Goal: Share content

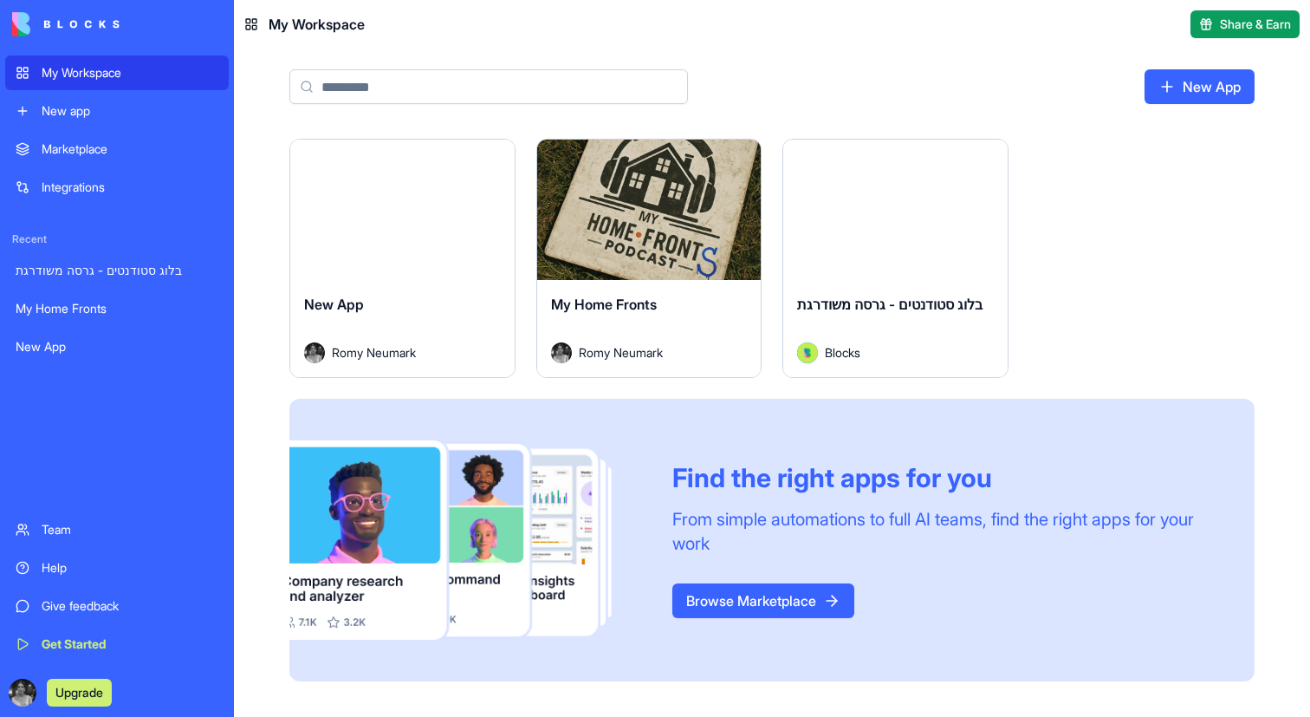
click at [639, 243] on div "Launch" at bounding box center [649, 210] width 224 height 140
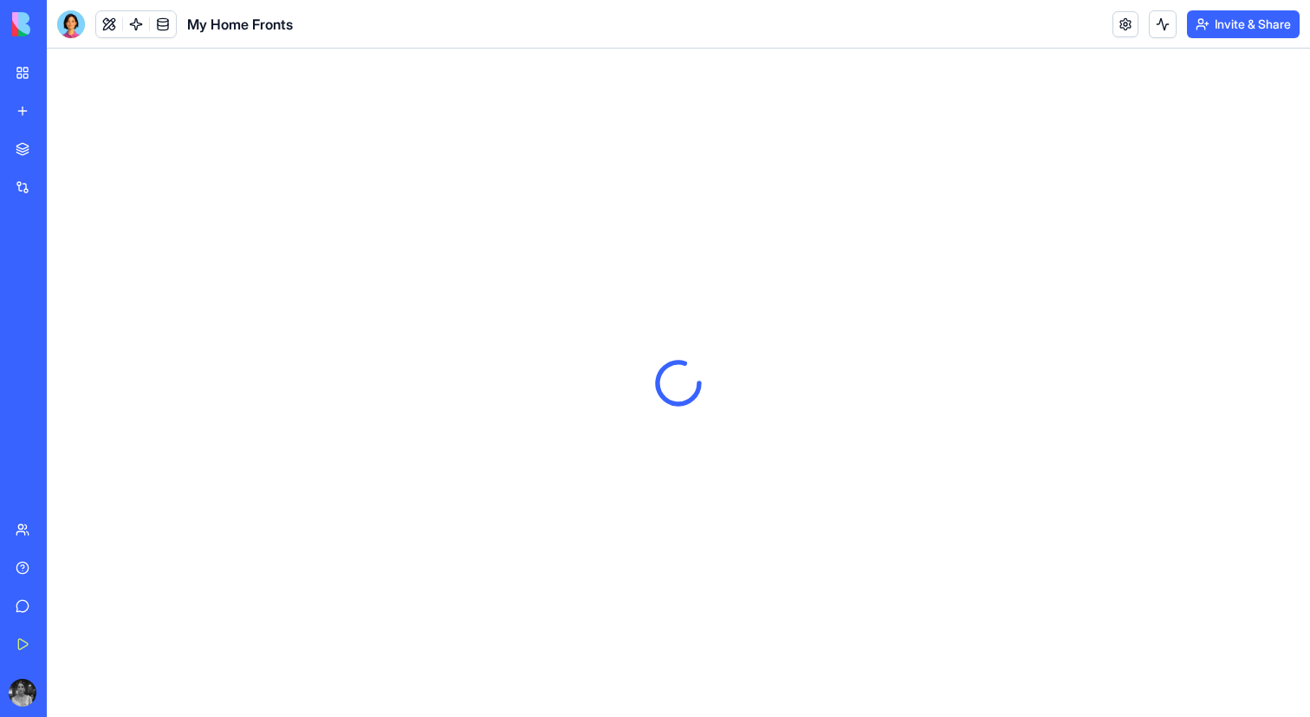
click at [1211, 28] on button "Invite & Share" at bounding box center [1243, 24] width 113 height 28
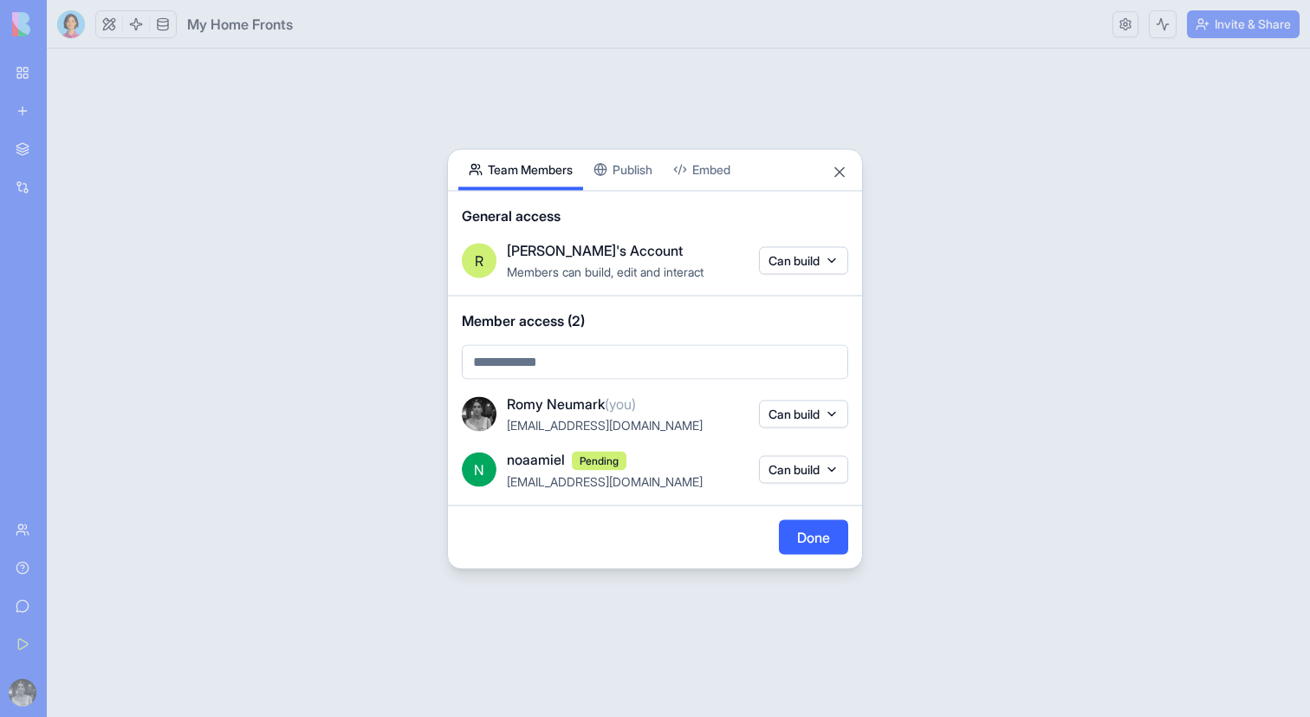
click at [636, 172] on button "Publish" at bounding box center [623, 169] width 80 height 41
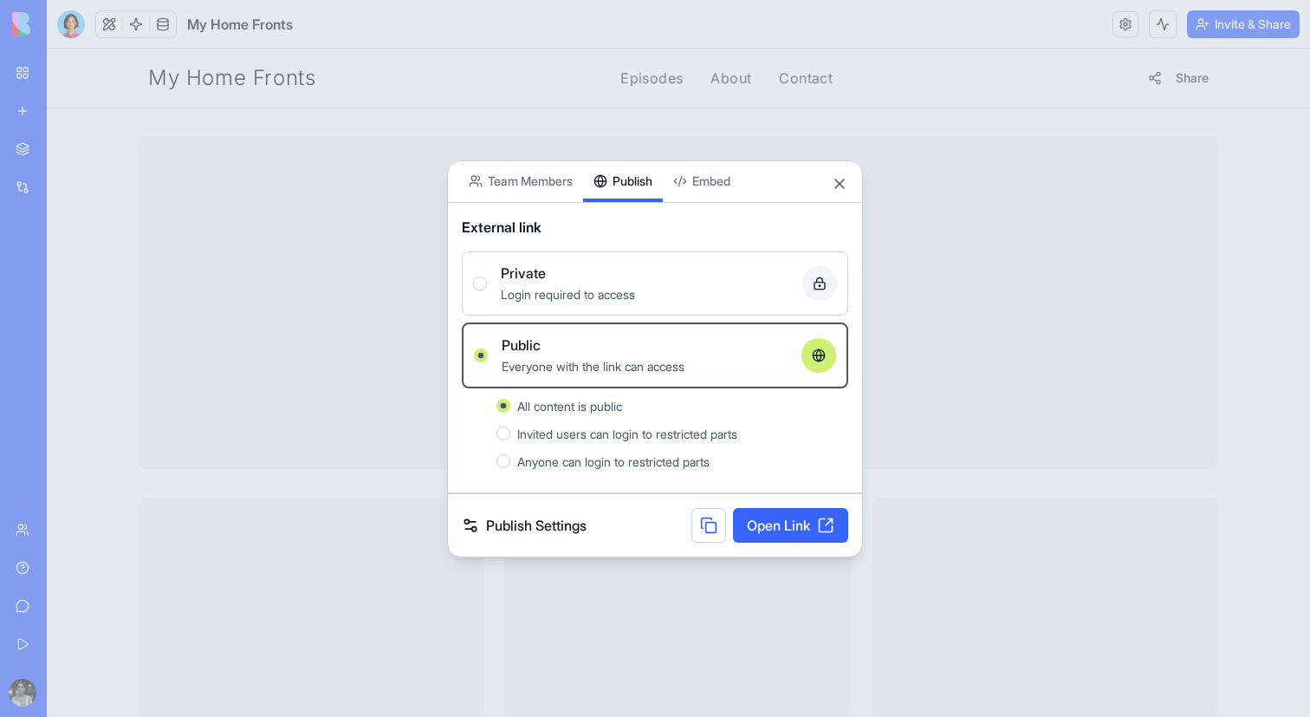
click at [787, 518] on link "Open Link" at bounding box center [790, 525] width 115 height 35
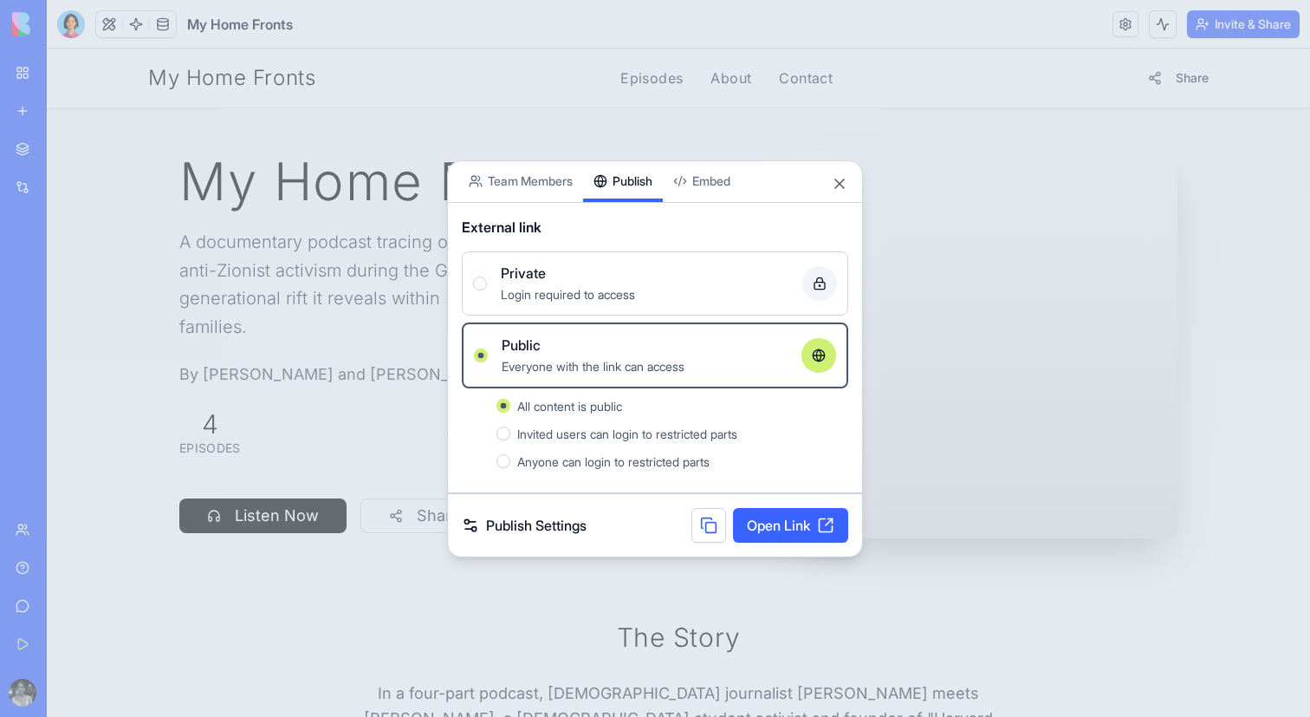
click at [328, 208] on div at bounding box center [655, 358] width 1310 height 717
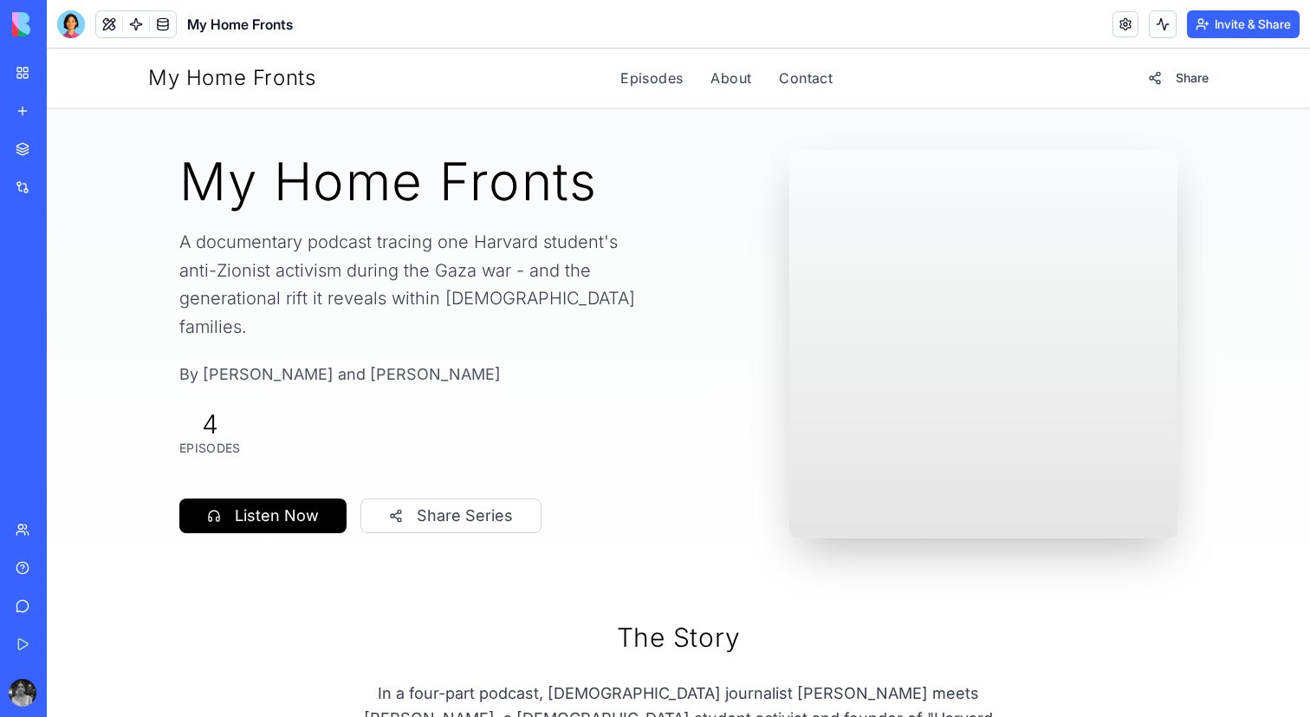
click at [78, 29] on div at bounding box center [71, 24] width 28 height 28
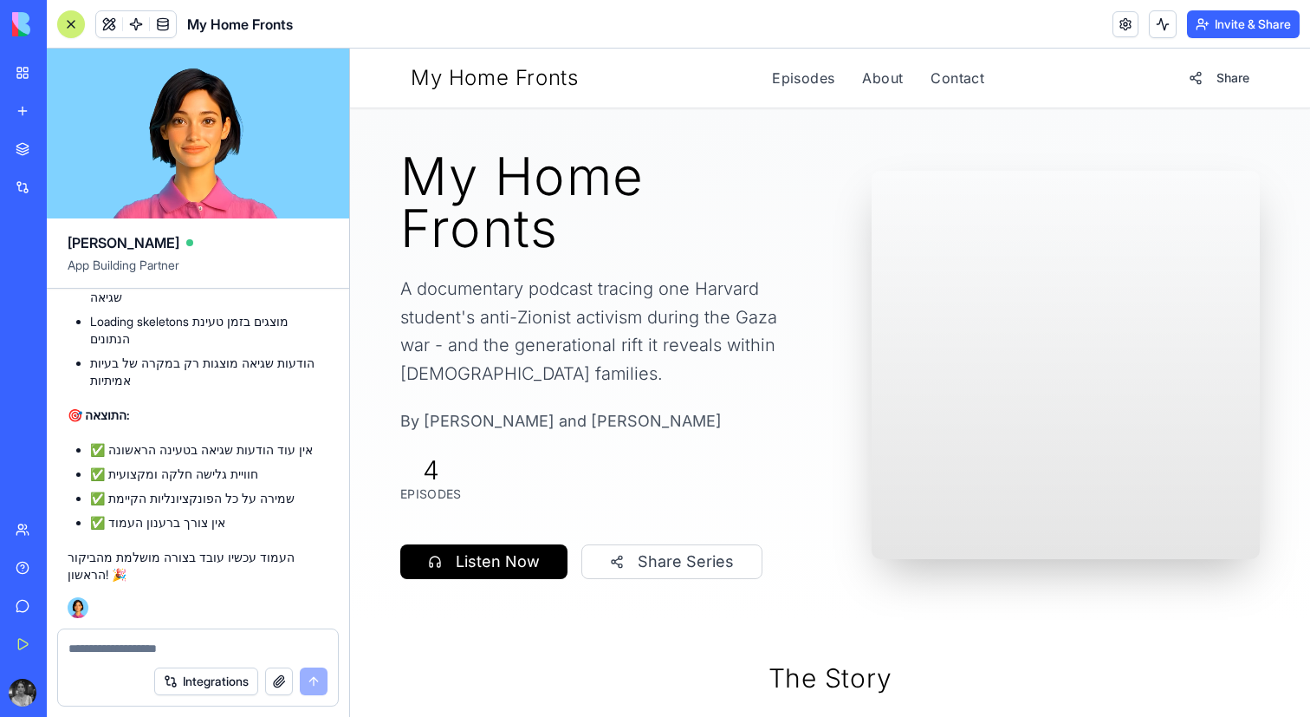
scroll to position [122038, 0]
click at [777, 68] on link "Episodes" at bounding box center [803, 78] width 62 height 21
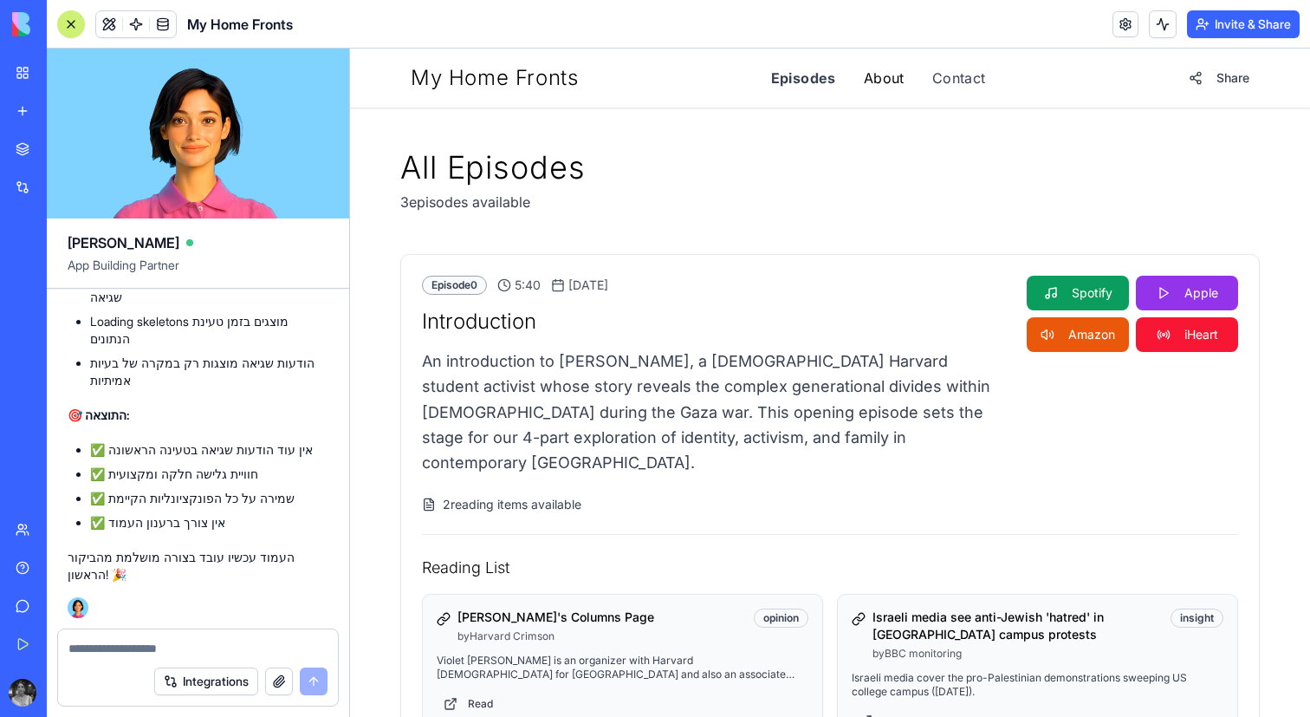
click at [899, 87] on link "About" at bounding box center [884, 78] width 41 height 21
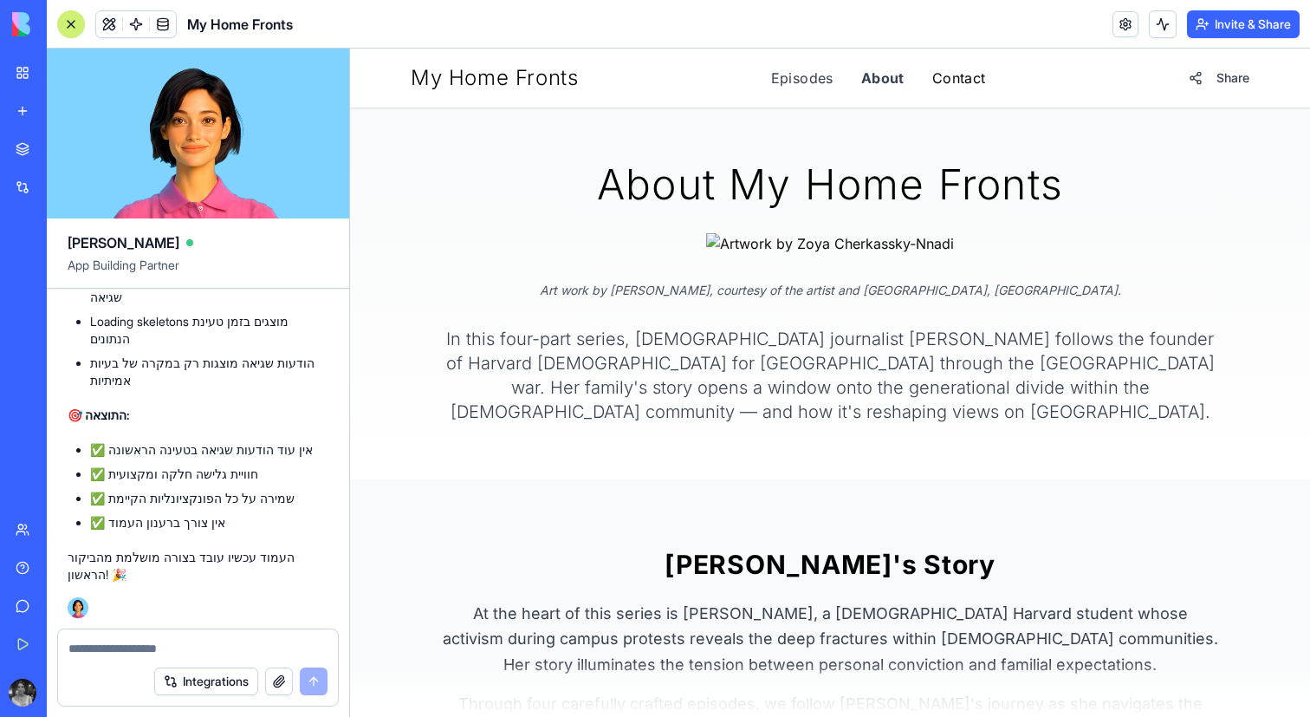
click at [956, 77] on link "Contact" at bounding box center [959, 78] width 54 height 21
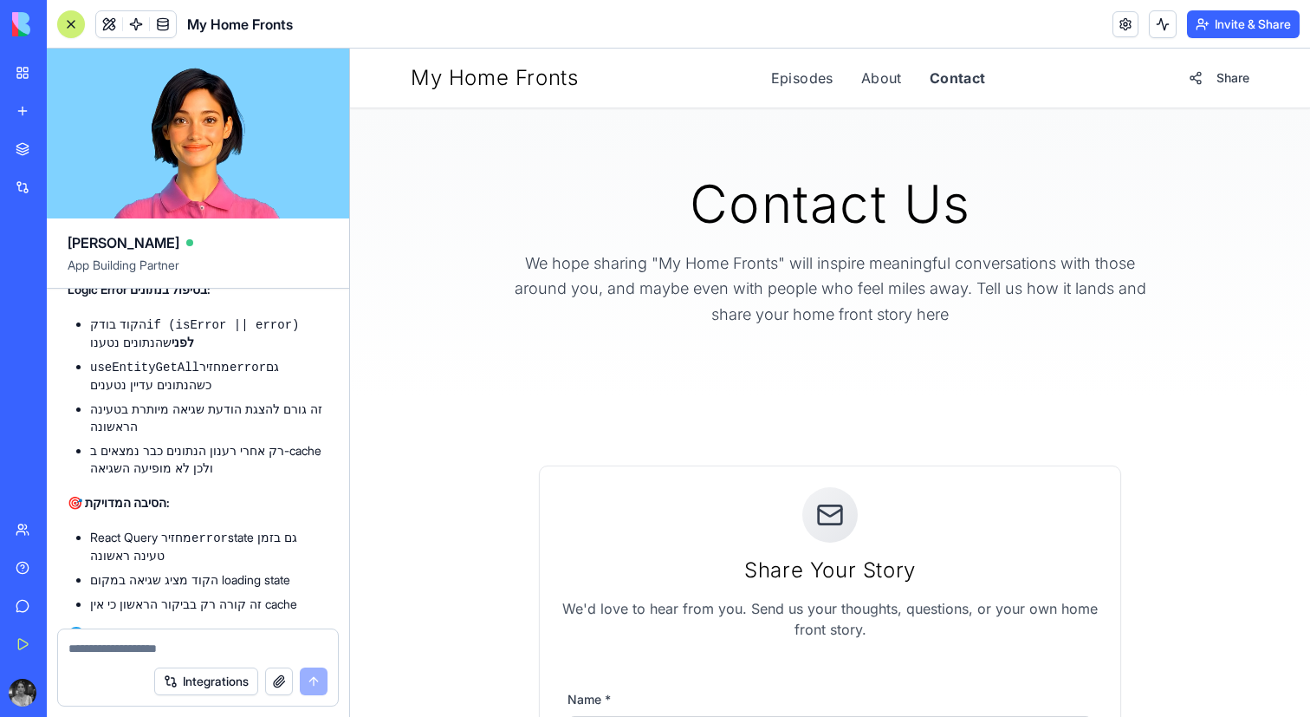
scroll to position [119473, 0]
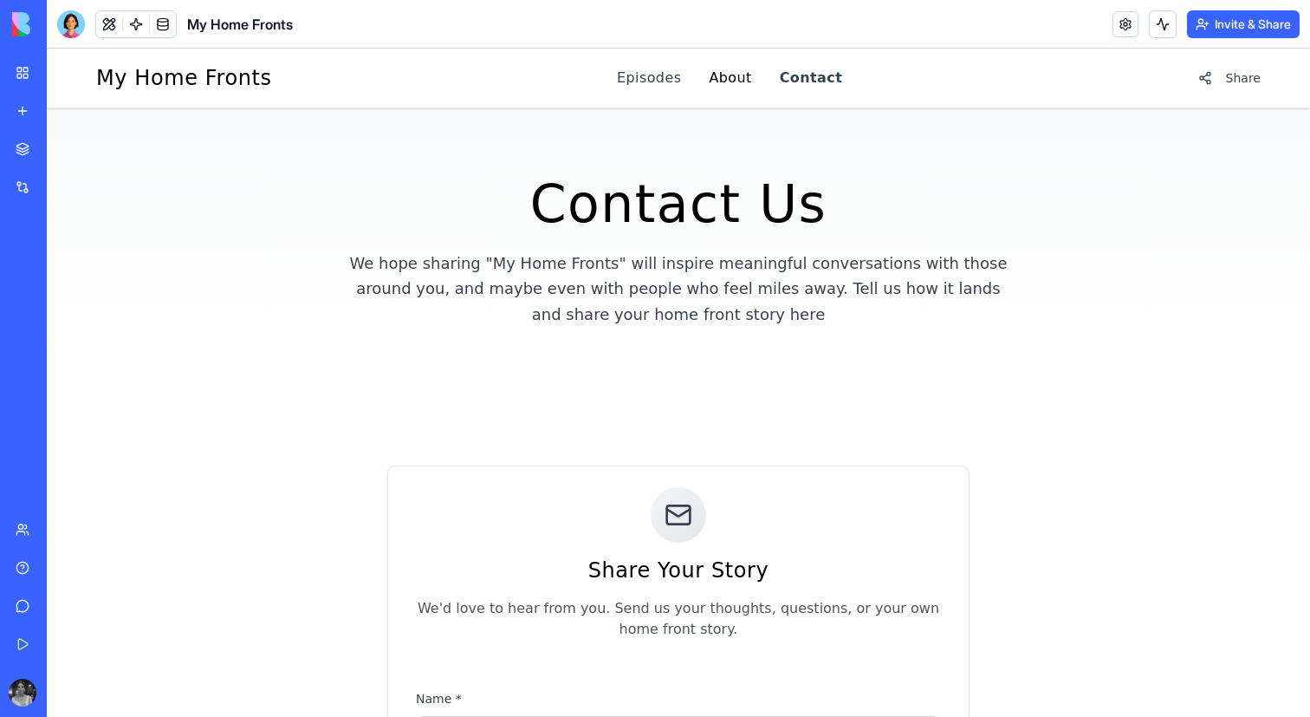
click at [732, 77] on link "About" at bounding box center [730, 78] width 42 height 21
